Goal: Information Seeking & Learning: Find specific fact

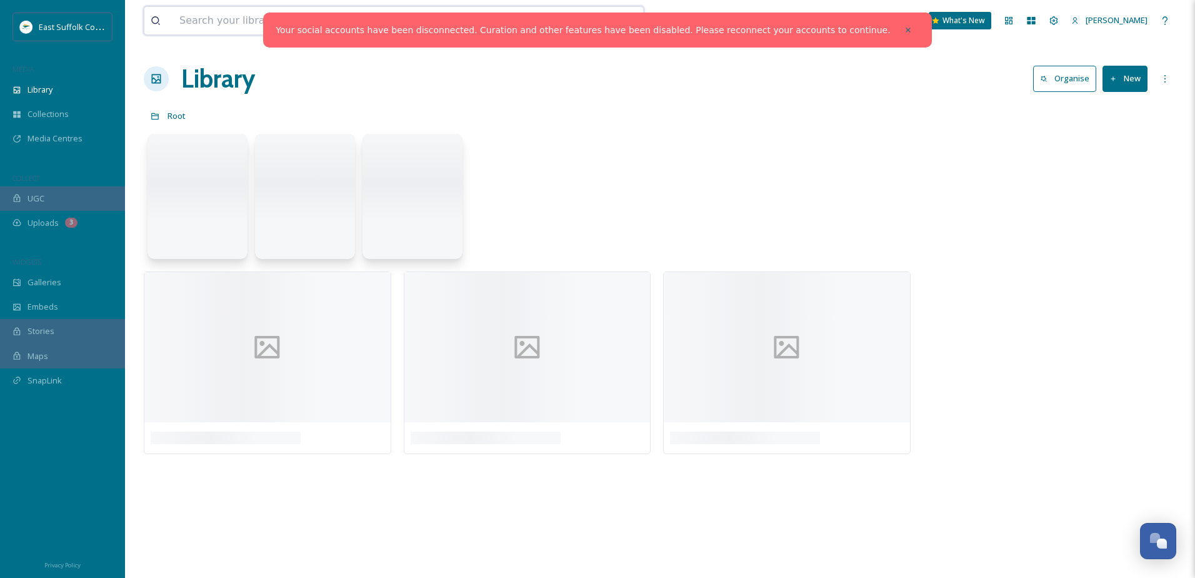
click at [214, 23] on input at bounding box center [346, 21] width 346 height 28
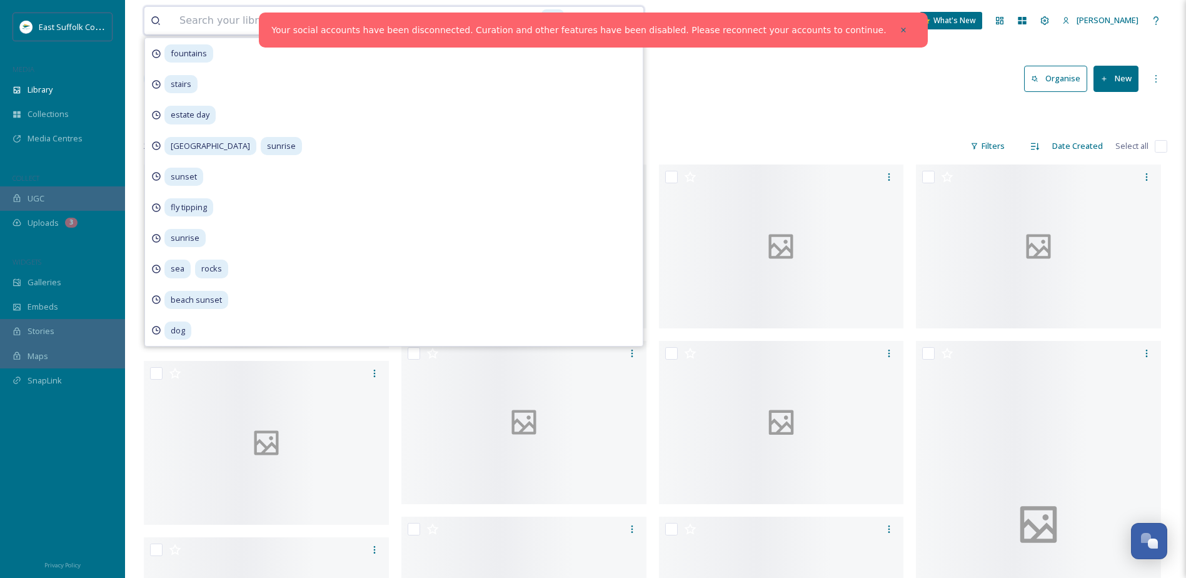
paste input "Estate Action Days"
type input "Estate Action Days"
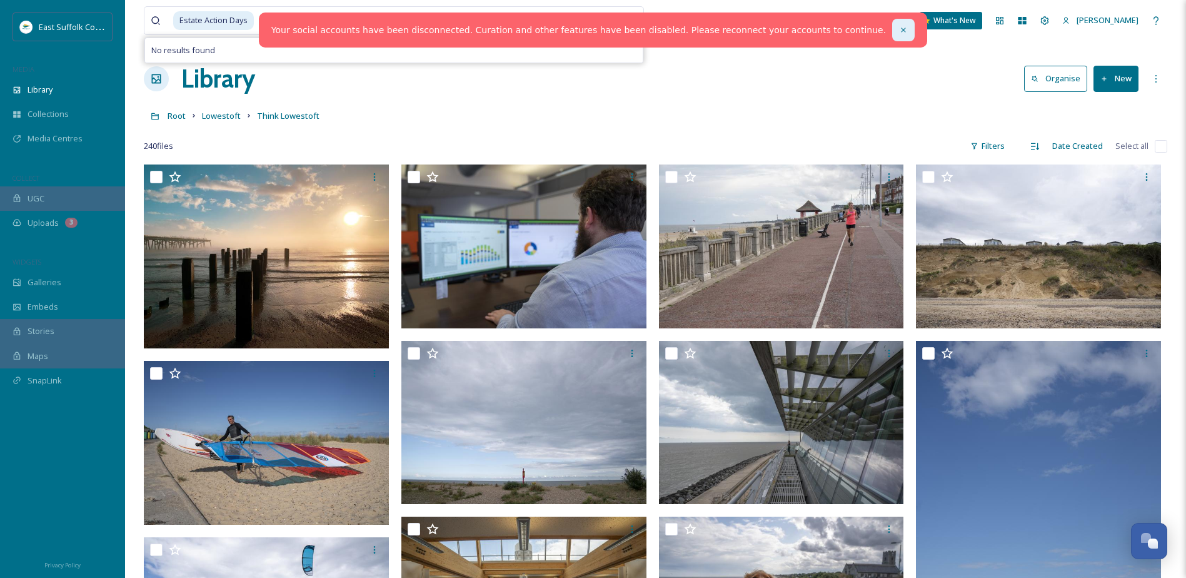
click at [892, 25] on div at bounding box center [903, 30] width 23 height 23
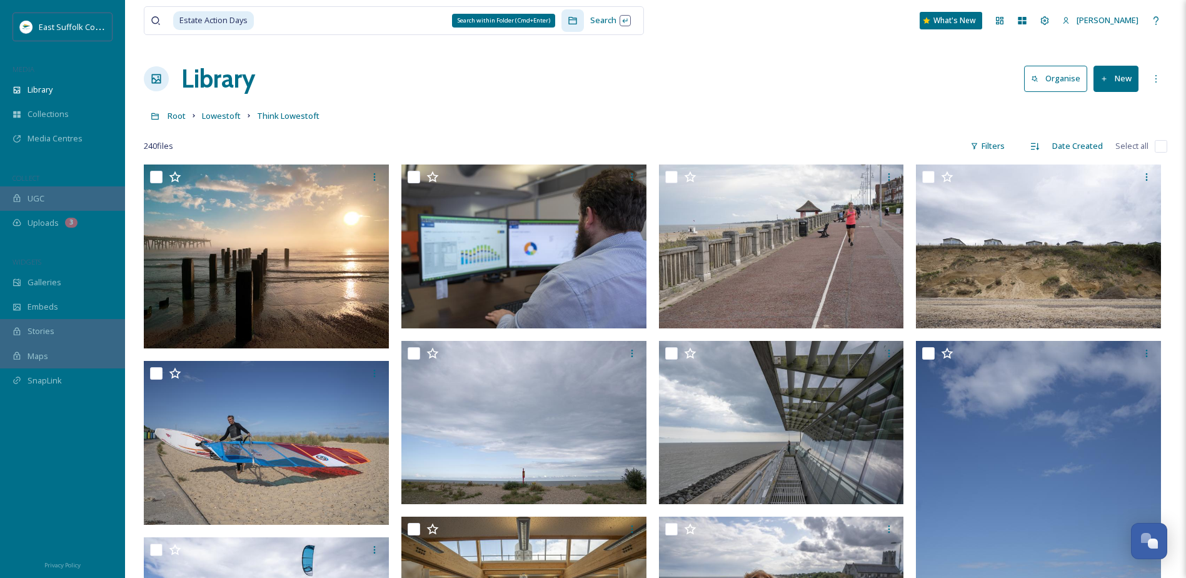
click at [582, 19] on div "Search within Folder (Cmd+Enter)" at bounding box center [572, 20] width 23 height 23
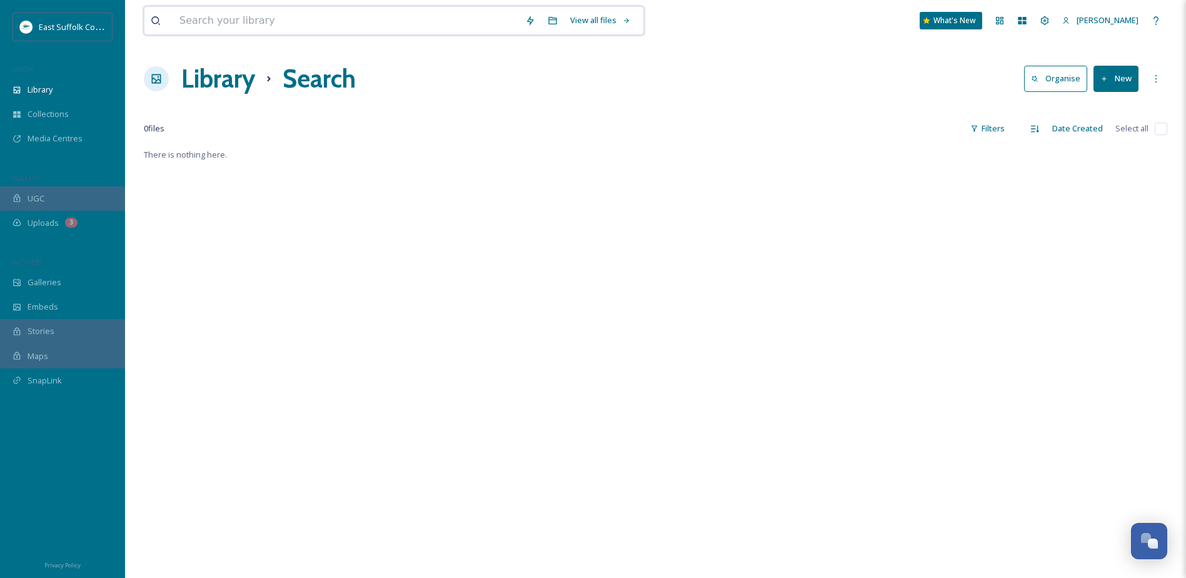
click at [321, 29] on input at bounding box center [346, 21] width 346 height 28
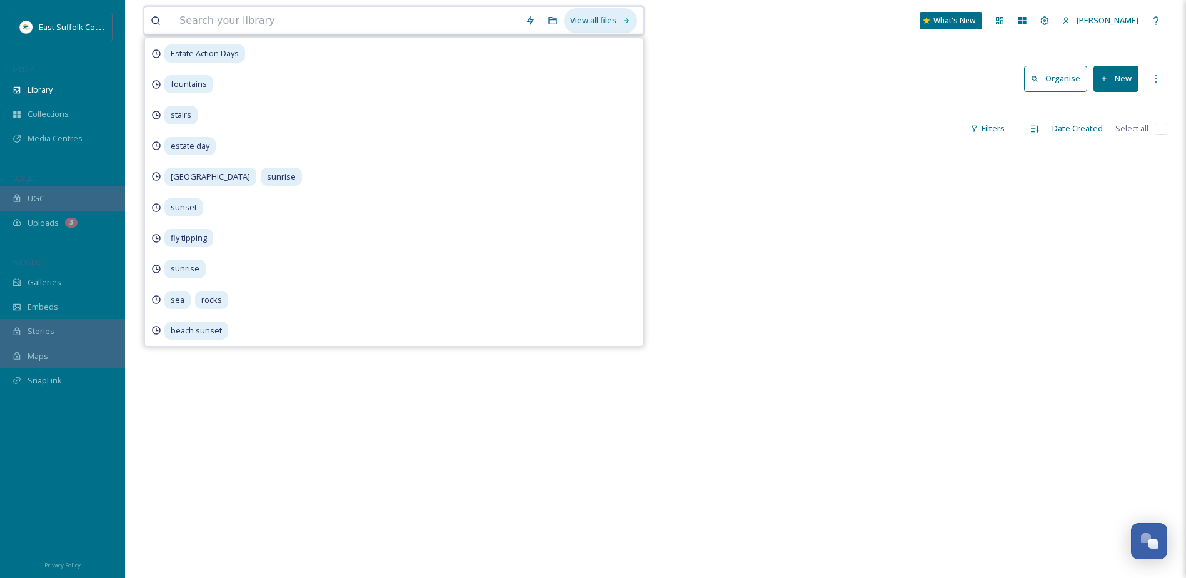
click at [601, 23] on div "View all files" at bounding box center [600, 20] width 73 height 24
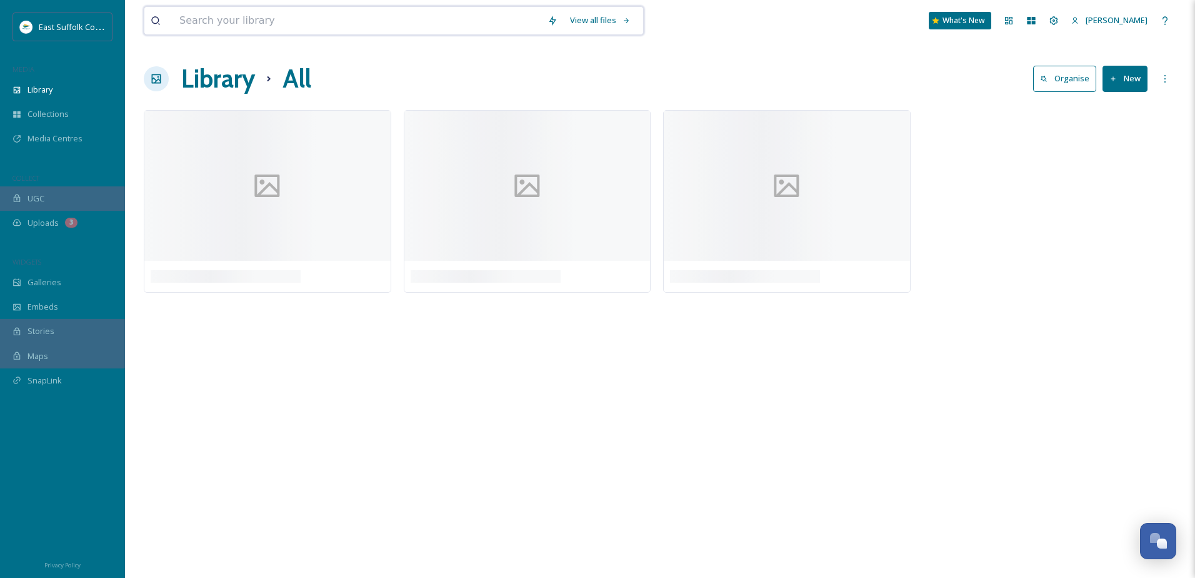
click at [255, 27] on input at bounding box center [357, 21] width 368 height 28
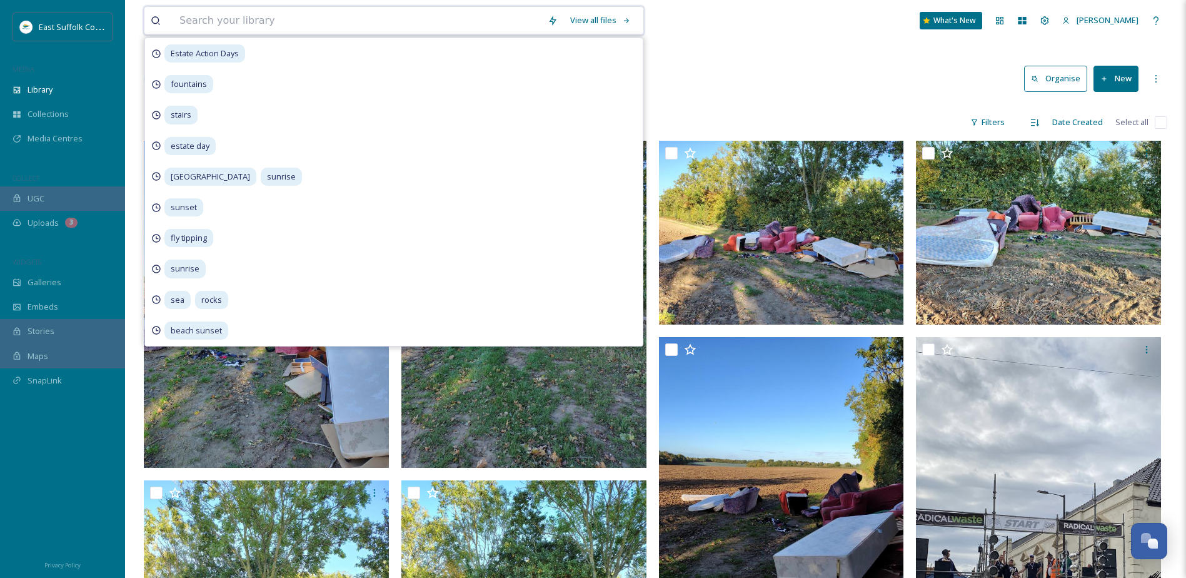
paste input "Estate Action Days"
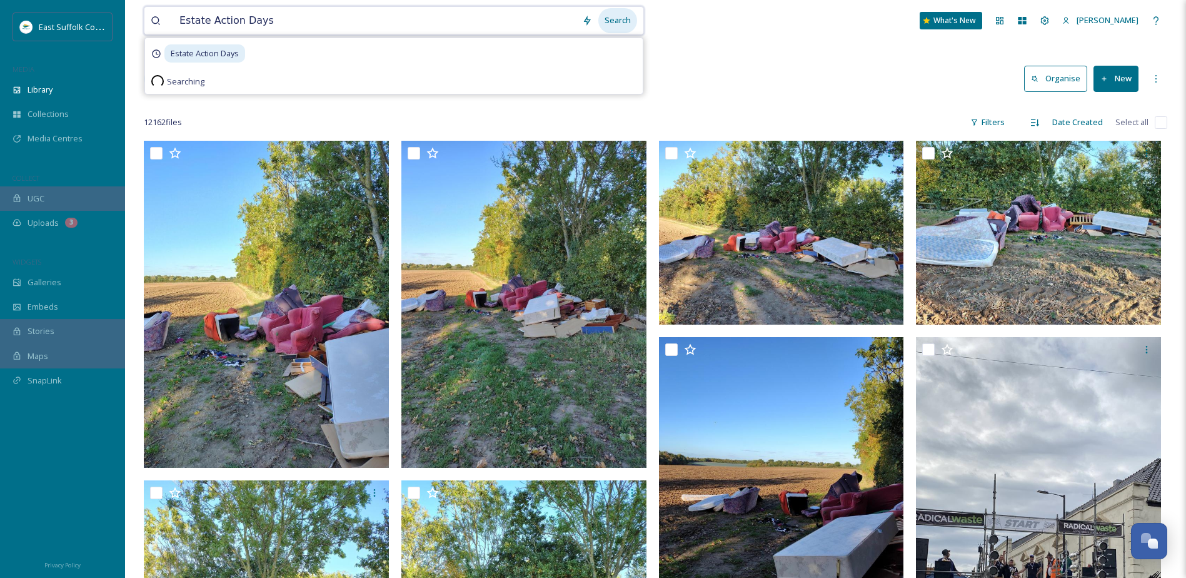
type input "Estate Action Days"
click at [626, 23] on div "Search" at bounding box center [617, 20] width 39 height 24
